Goal: Register for event/course

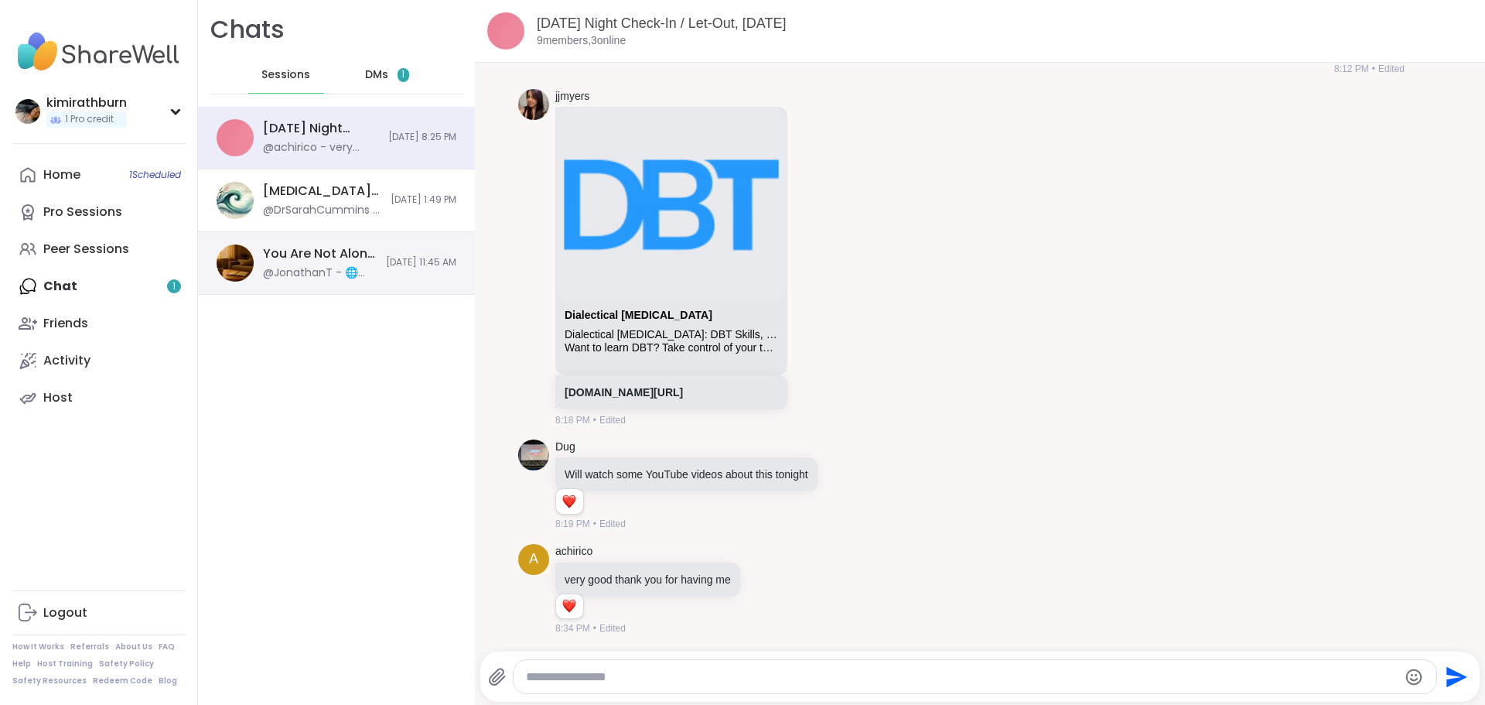
click at [329, 248] on div "You Are Not Alone With This, Sep 09" at bounding box center [320, 253] width 114 height 17
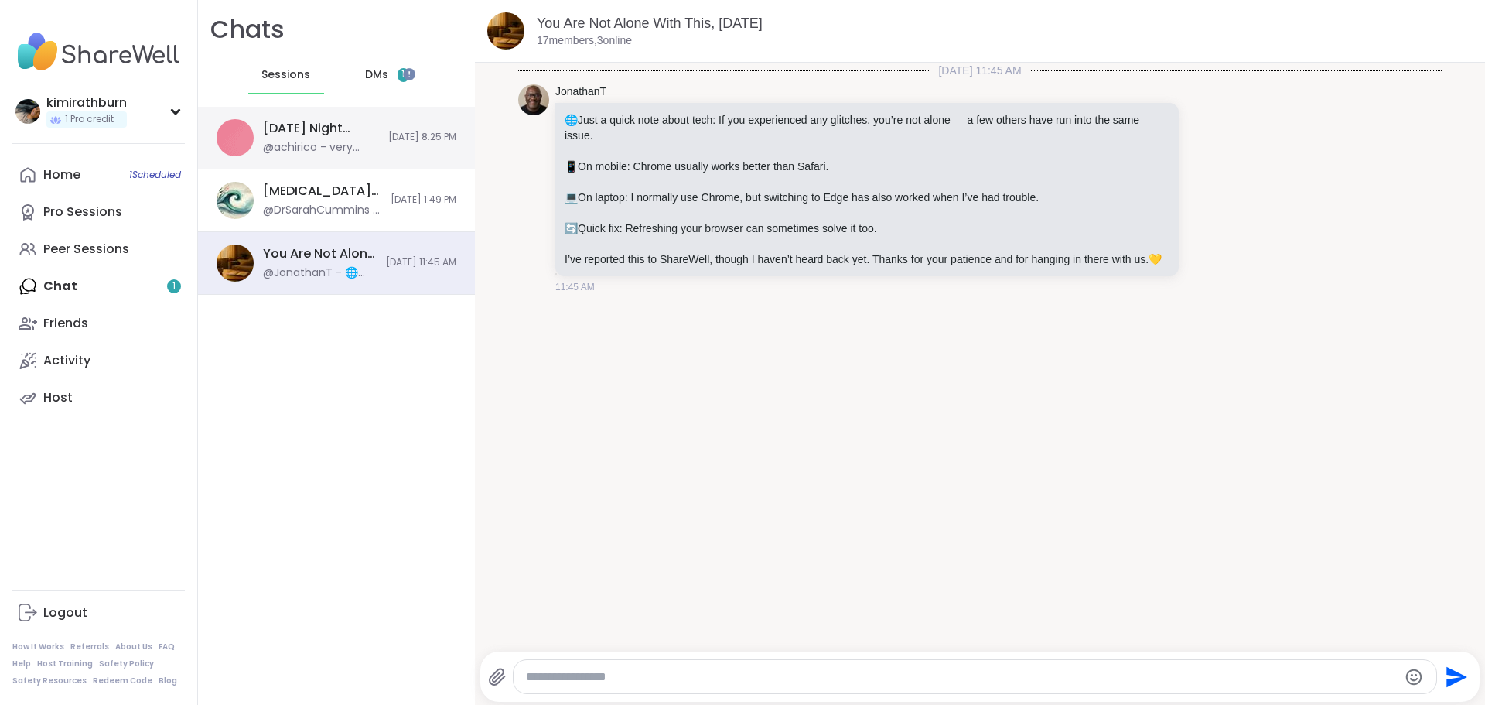
click at [289, 120] on div "Monday Night Check-In / Let-Out, Sep 08" at bounding box center [321, 128] width 116 height 17
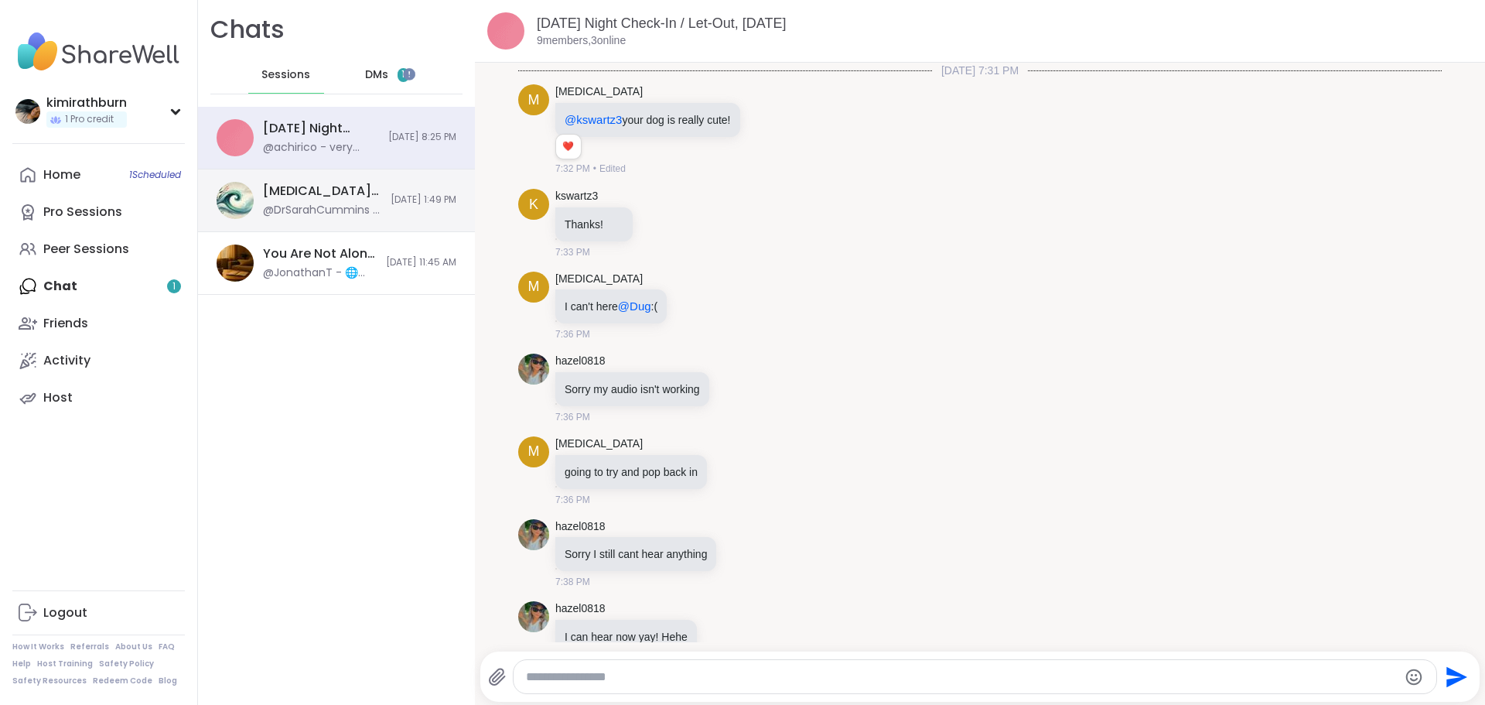
scroll to position [2326, 0]
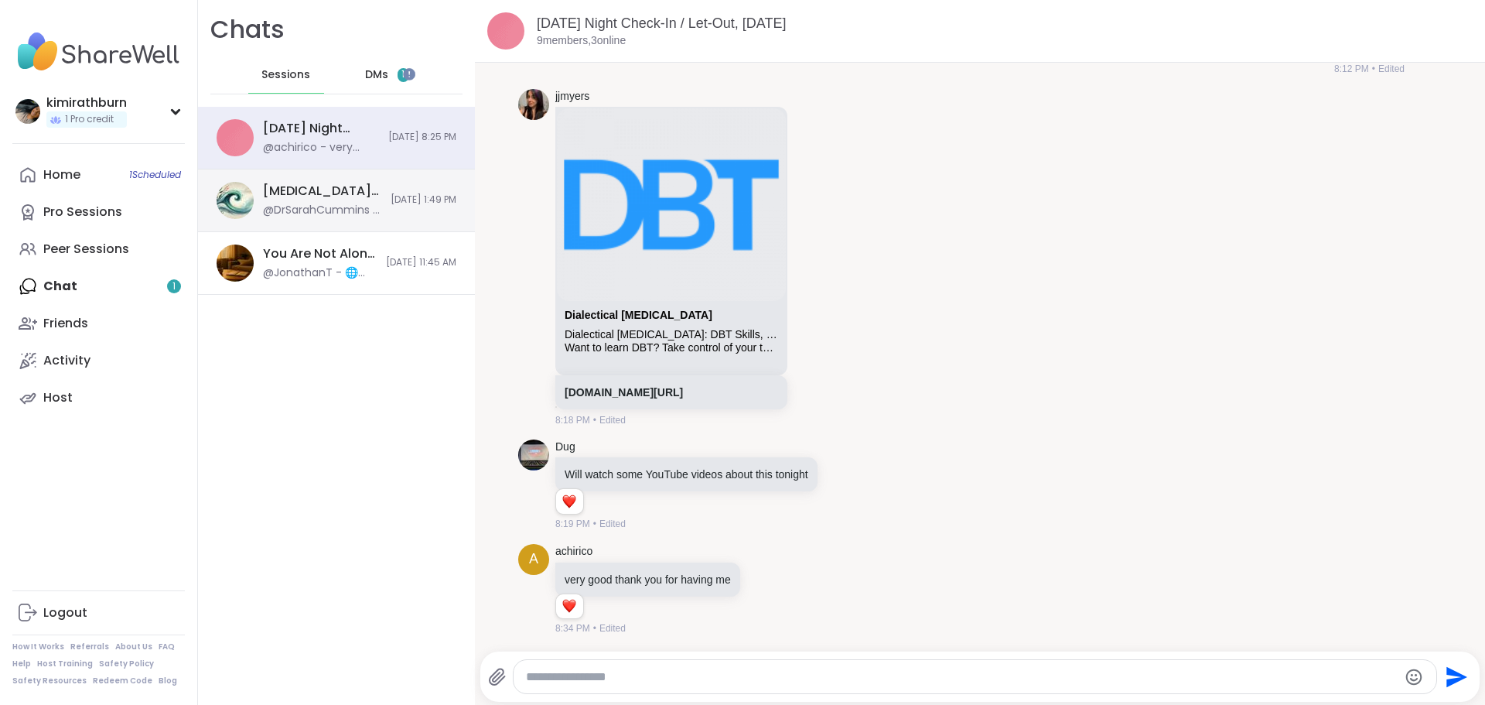
click at [301, 227] on div "Endometriosis, PCOS, PMDD Support & Empowerment, Sep 08 @DrSarahCummins - https…" at bounding box center [336, 200] width 277 height 63
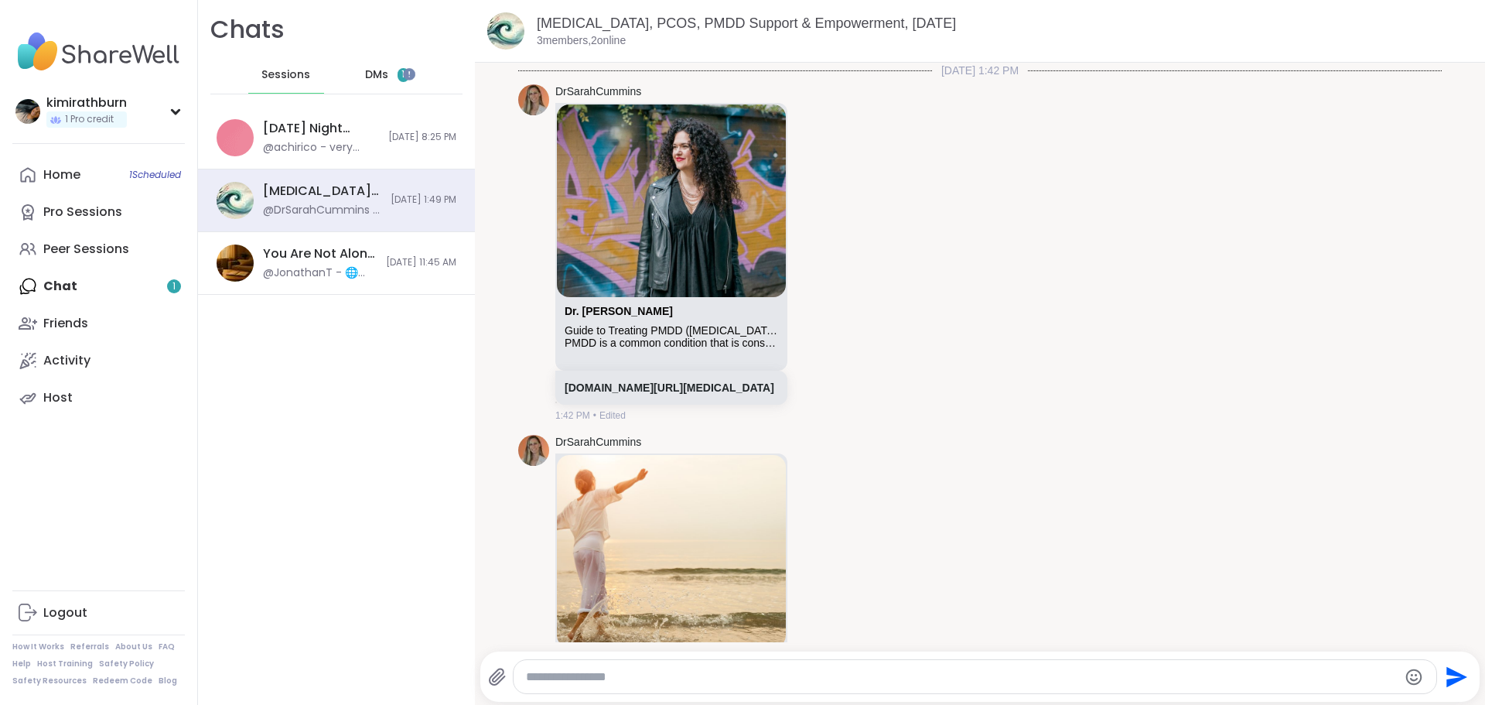
scroll to position [488, 0]
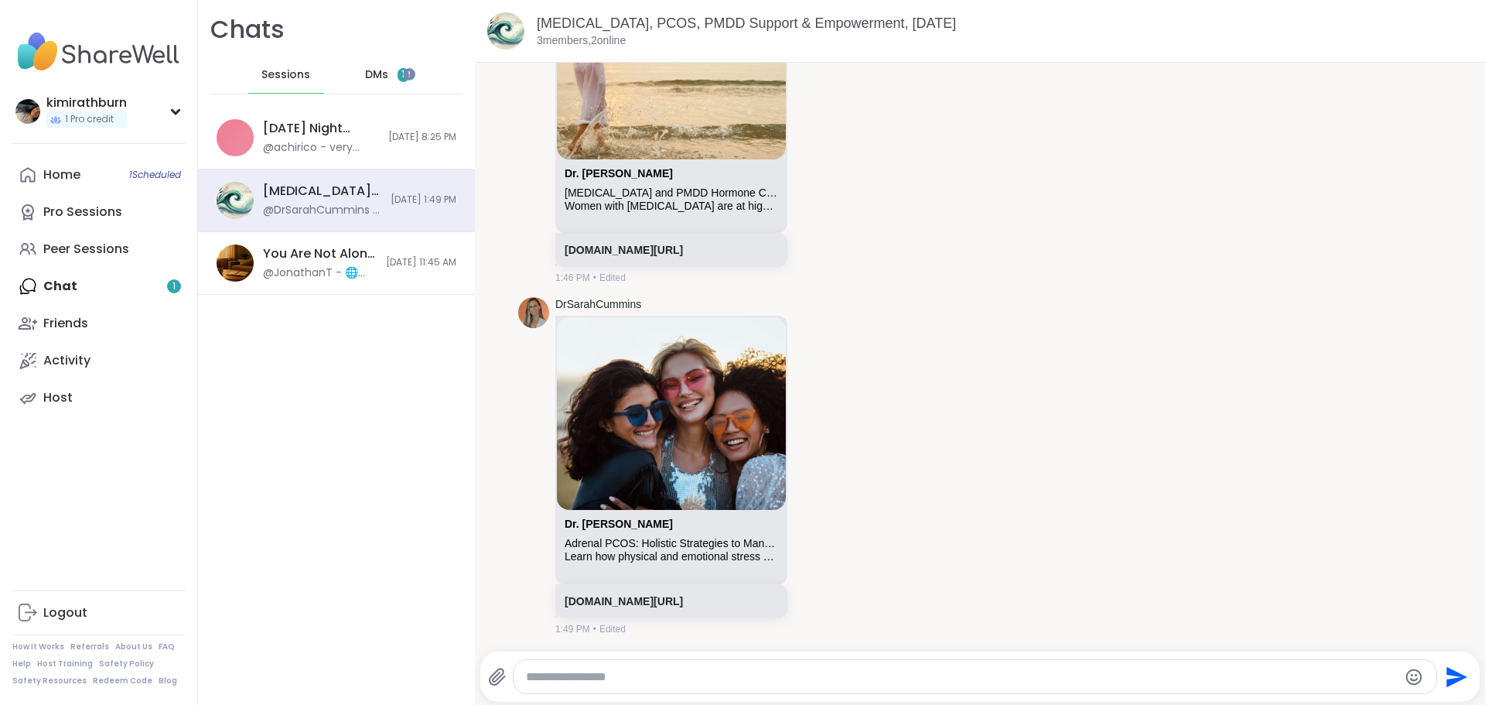
click at [379, 68] on span "DMs" at bounding box center [376, 74] width 23 height 15
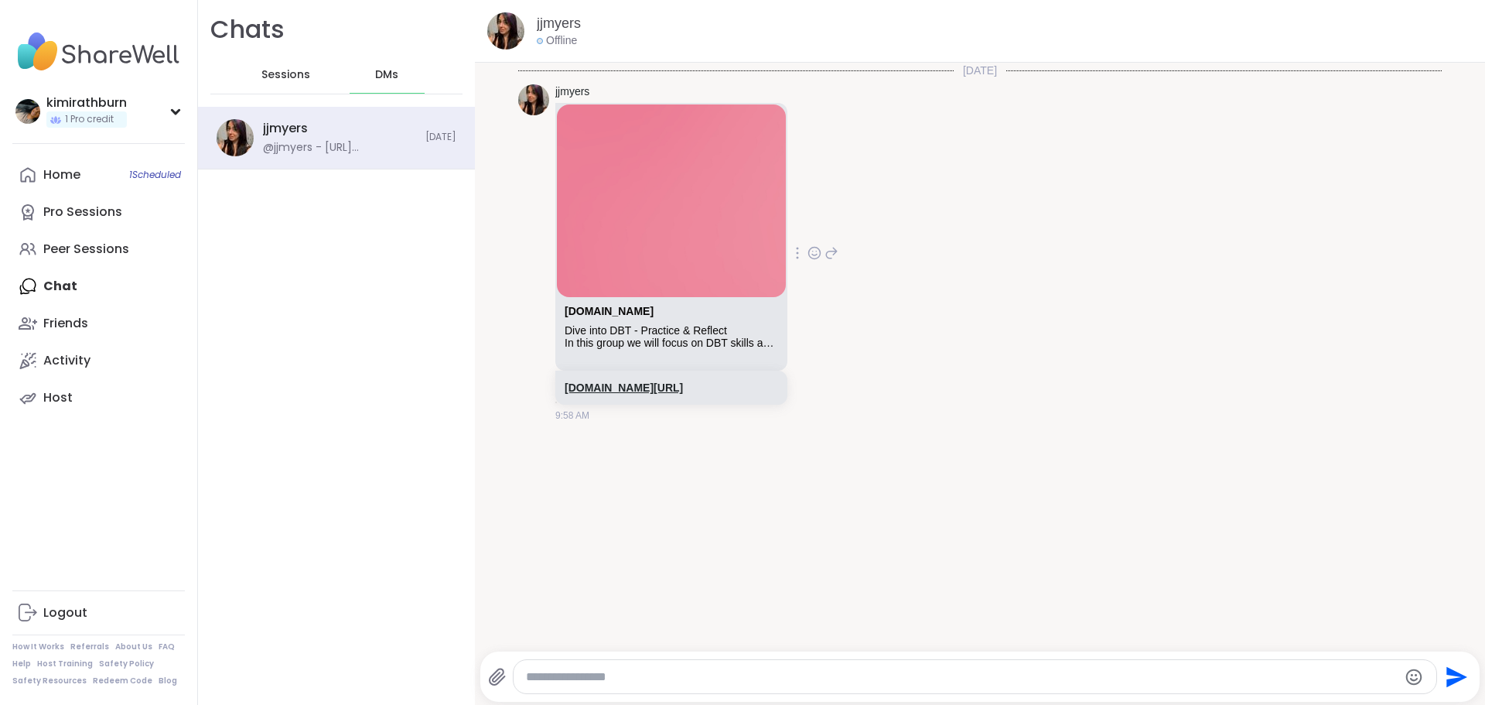
click at [670, 388] on link "sharewellnow.com/session/4b5834a3-425d-495f-8a60-4ec7d1960103" at bounding box center [624, 387] width 118 height 12
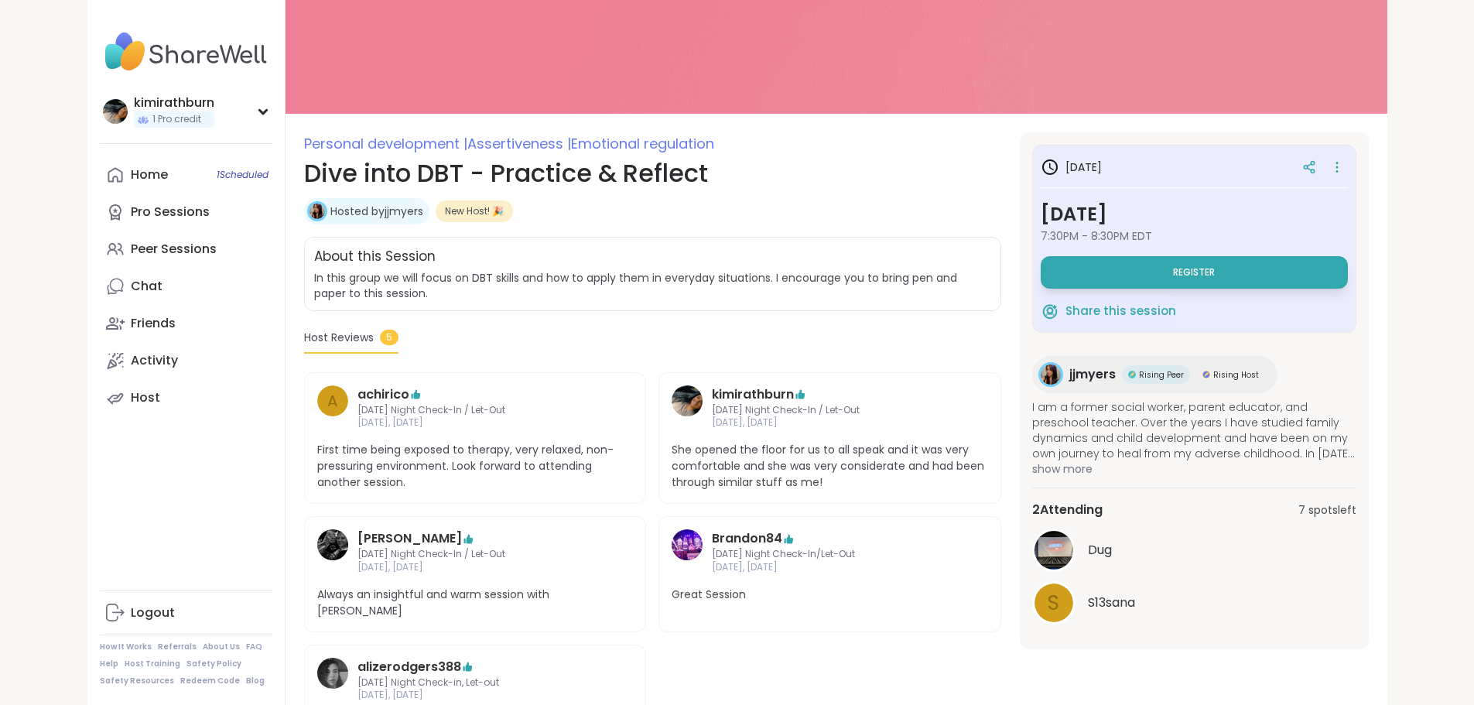
scroll to position [62, 0]
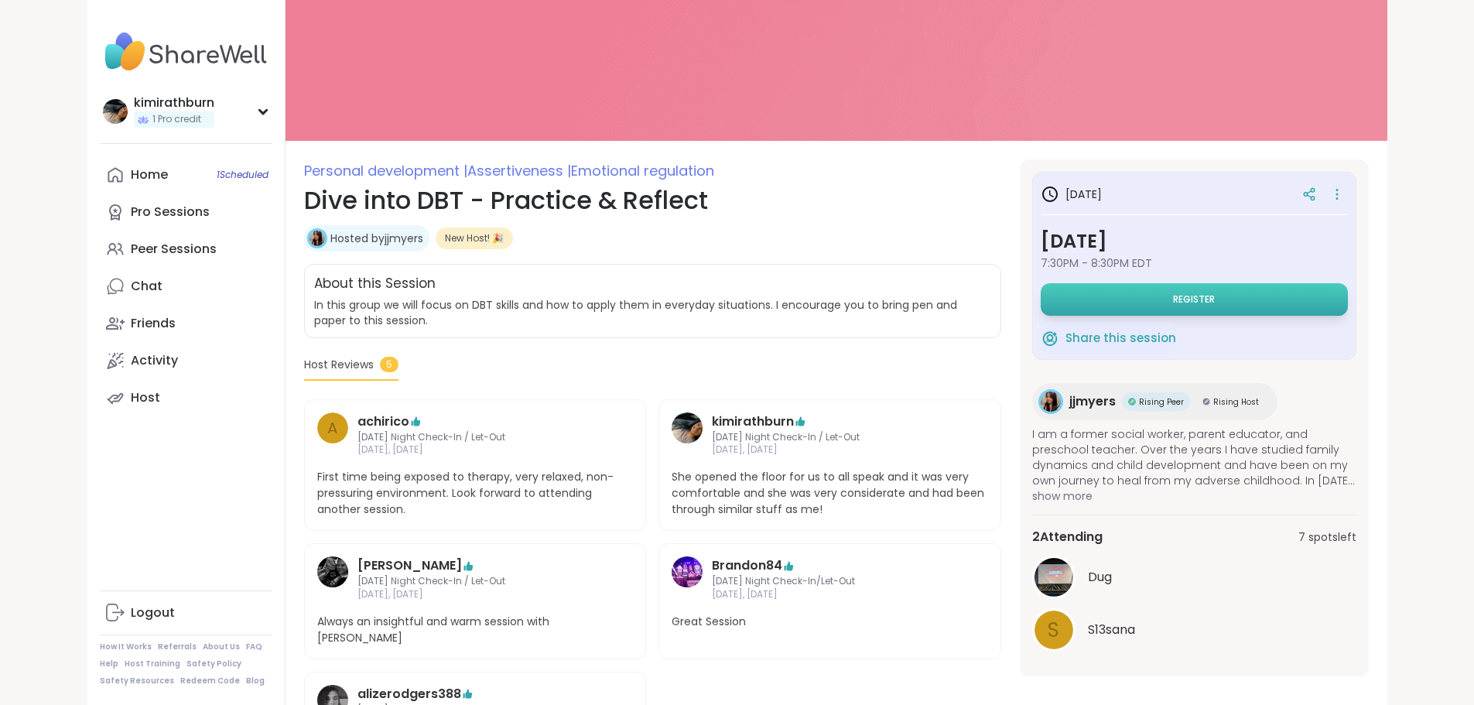
click at [1210, 288] on button "Register" at bounding box center [1194, 299] width 307 height 32
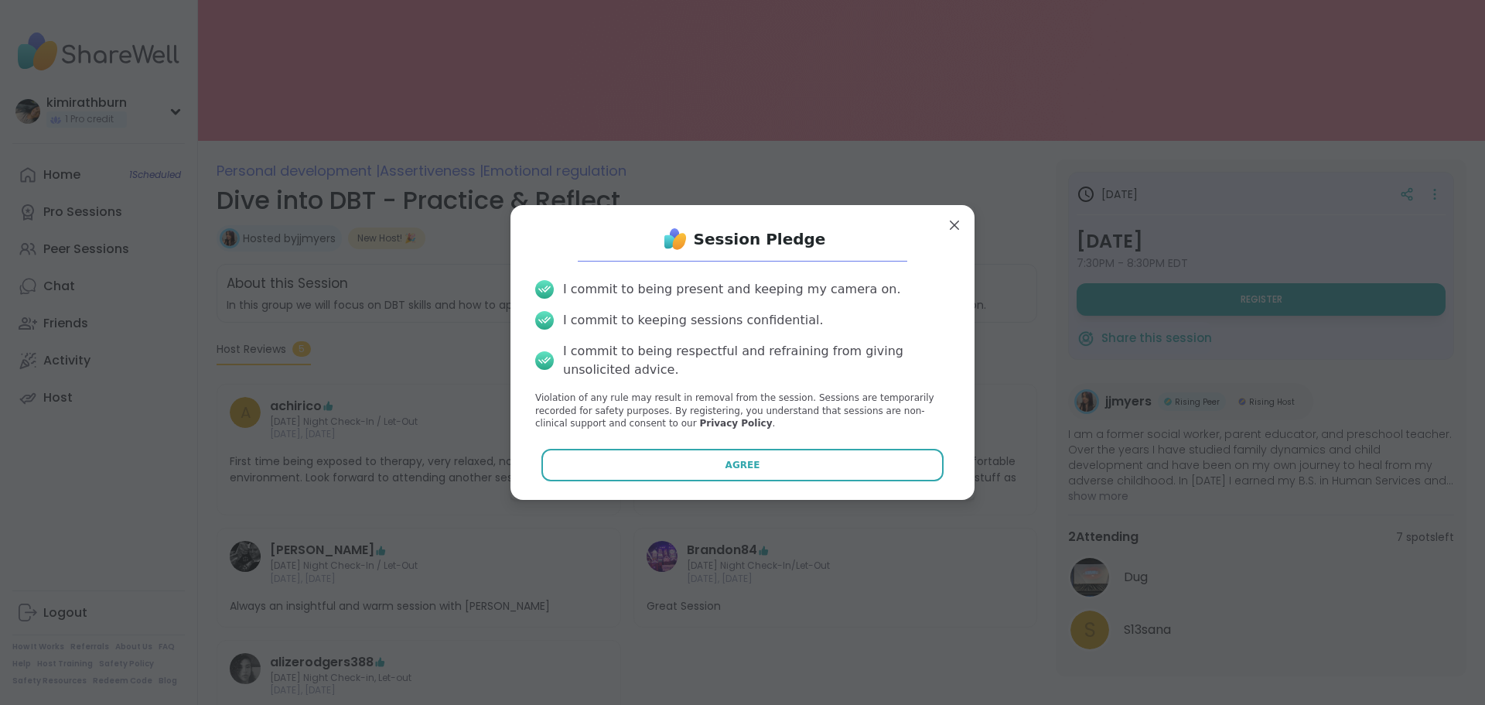
click at [829, 465] on button "Agree" at bounding box center [743, 465] width 403 height 32
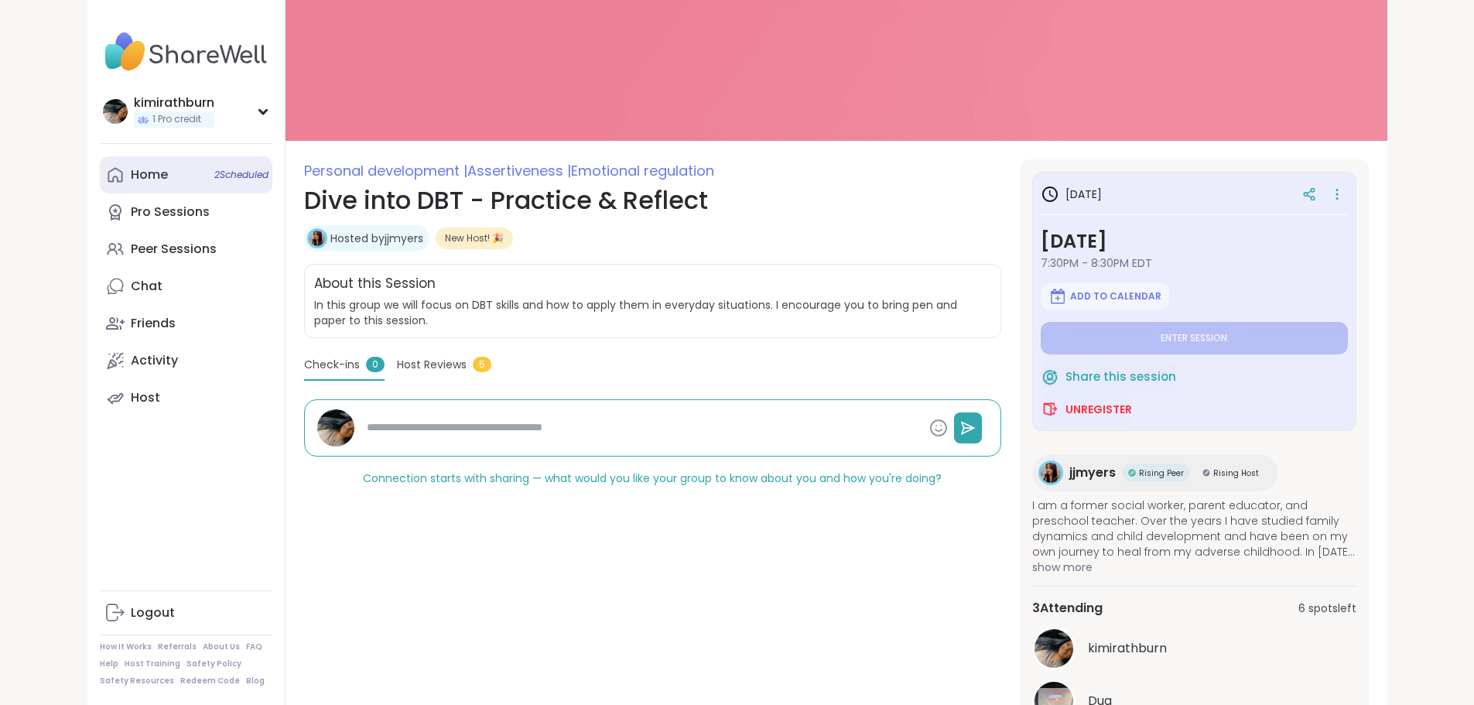
click at [100, 176] on link "Home 2 Scheduled" at bounding box center [186, 174] width 173 height 37
type textarea "*"
